Goal: Task Accomplishment & Management: Use online tool/utility

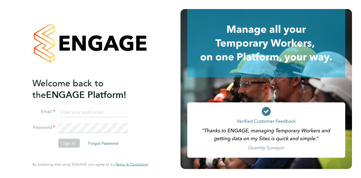
click at [101, 107] on input at bounding box center [93, 112] width 70 height 10
click at [70, 112] on input "[PERSON_NAME][EMAIL_ADDRESS][PERSON_NAME][PERSON_NAME][DOMAIN_NAME]" at bounding box center [93, 112] width 70 height 10
type input "[EMAIL_ADDRESS][PERSON_NAME][PERSON_NAME][DOMAIN_NAME]"
click at [68, 143] on button "Sign In" at bounding box center [68, 142] width 21 height 9
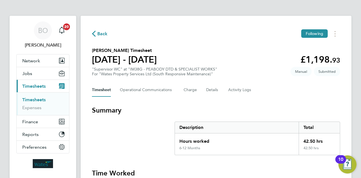
click at [223, 52] on section "[PERSON_NAME] Timesheet [DATE] - [DATE] £1,198. 93 "Supervisor WC" at "IM38G - …" at bounding box center [216, 61] width 248 height 29
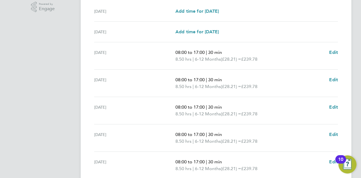
scroll to position [233, 0]
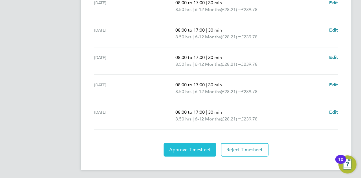
click at [192, 148] on span "Approve Timesheet" at bounding box center [189, 150] width 41 height 6
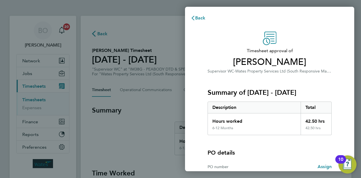
click at [255, 26] on div "Timesheet approval of Radu Budeanu Supervisor WC · Wates Property Services Ltd …" at bounding box center [269, 125] width 169 height 200
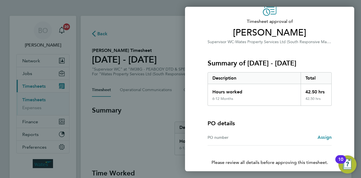
scroll to position [53, 0]
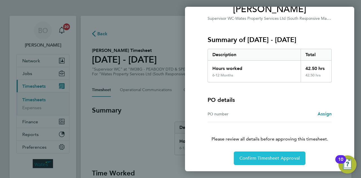
click at [276, 161] on button "Confirm Timesheet Approval" at bounding box center [270, 158] width 72 height 14
